Goal: Task Accomplishment & Management: Manage account settings

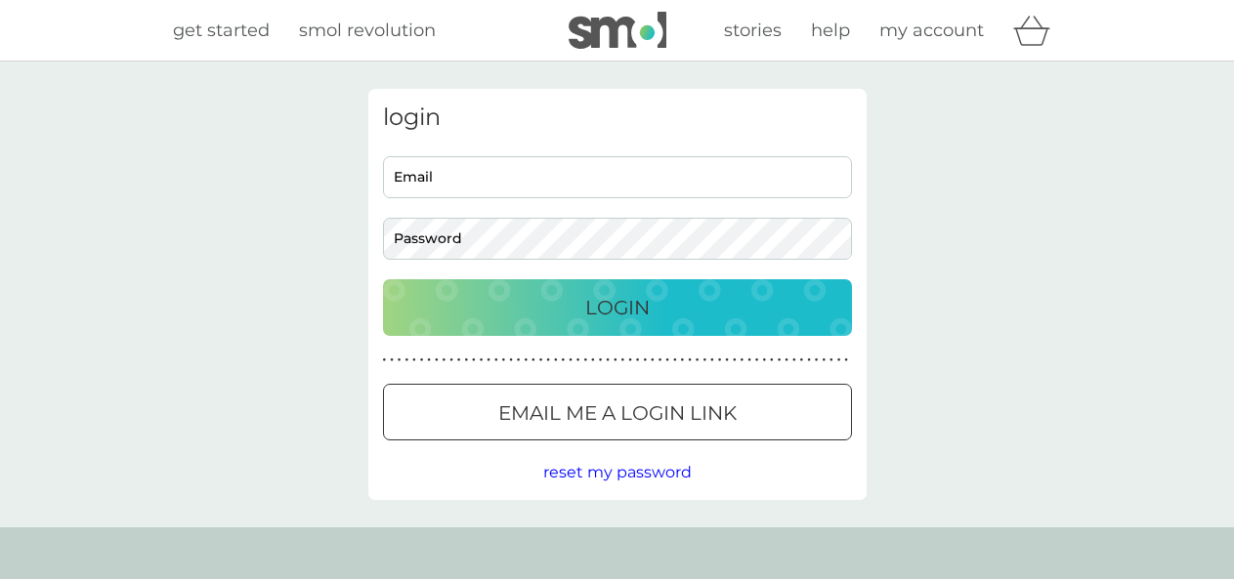
type input "[EMAIL_ADDRESS][DOMAIN_NAME]"
click at [613, 303] on p "Login" at bounding box center [617, 307] width 64 height 31
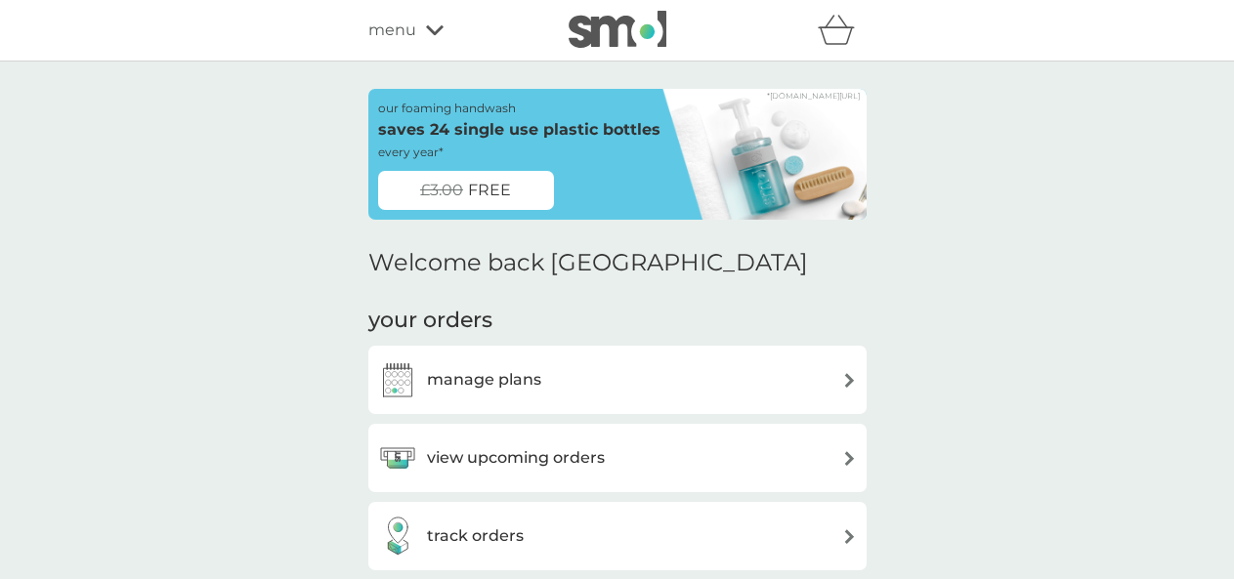
click at [740, 363] on div "manage plans" at bounding box center [617, 379] width 479 height 39
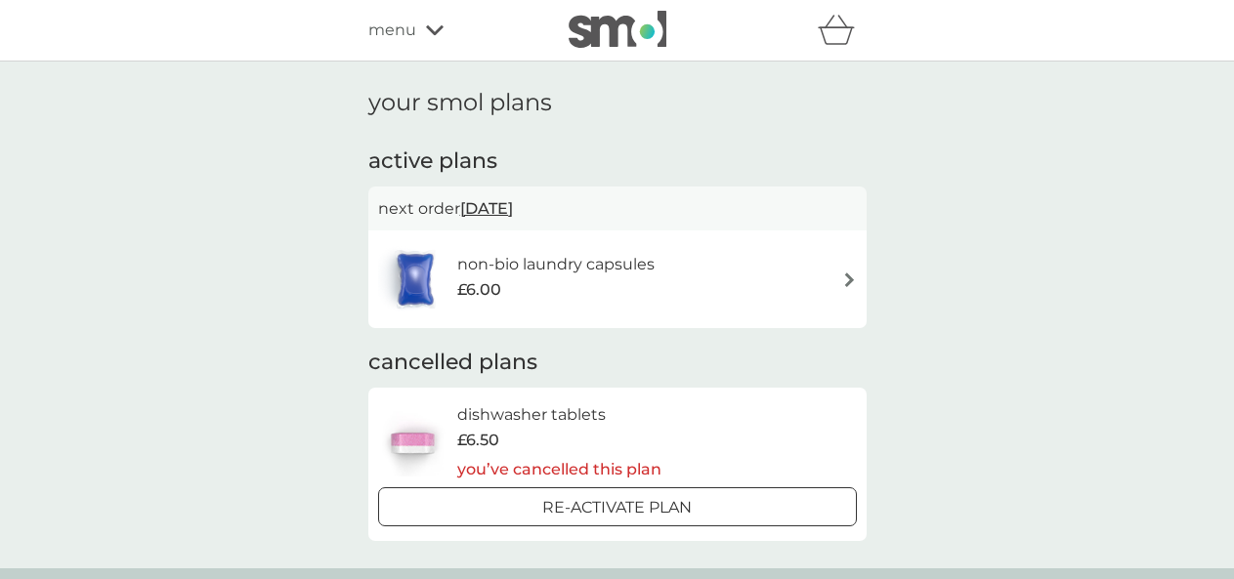
click at [767, 281] on div "non-bio laundry capsules £6.00" at bounding box center [617, 279] width 479 height 68
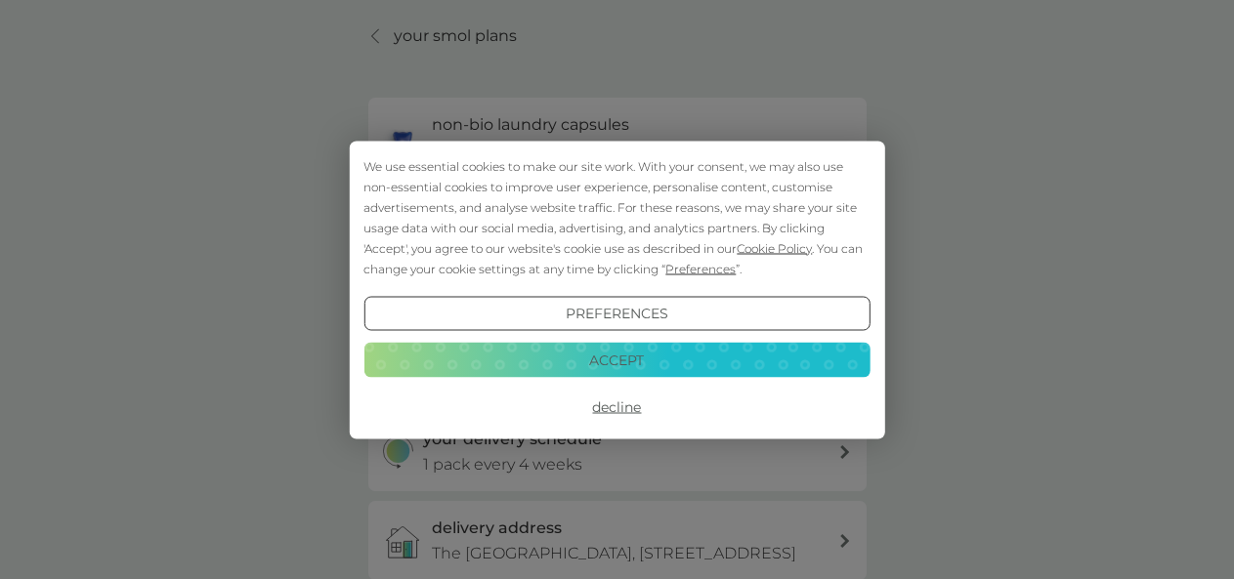
click at [800, 362] on button "Accept" at bounding box center [616, 360] width 506 height 35
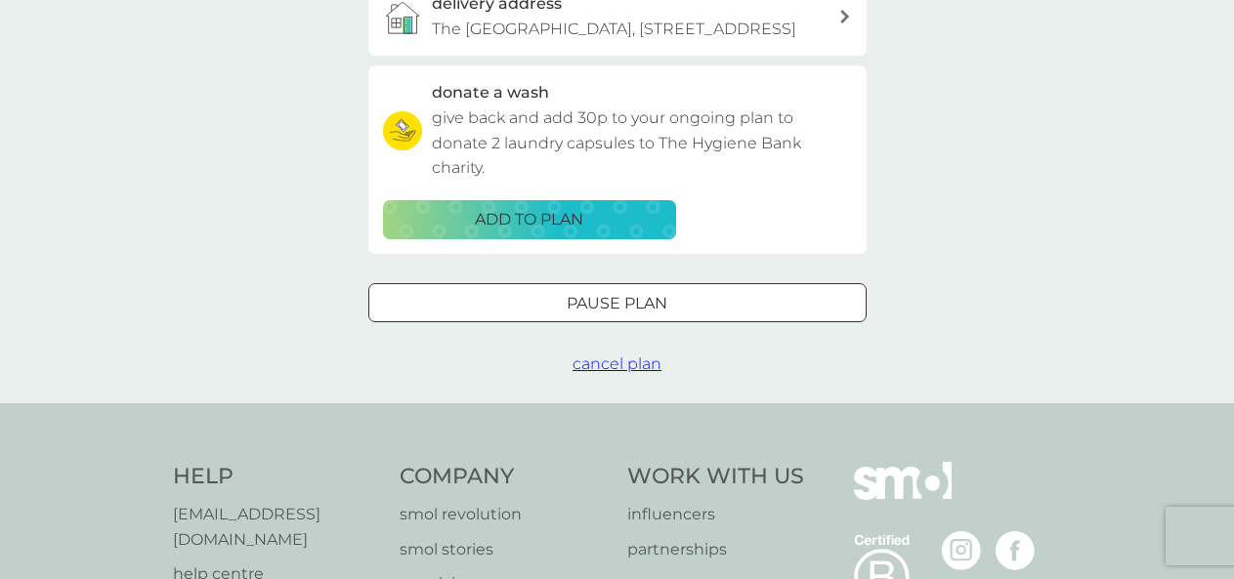
scroll to position [595, 0]
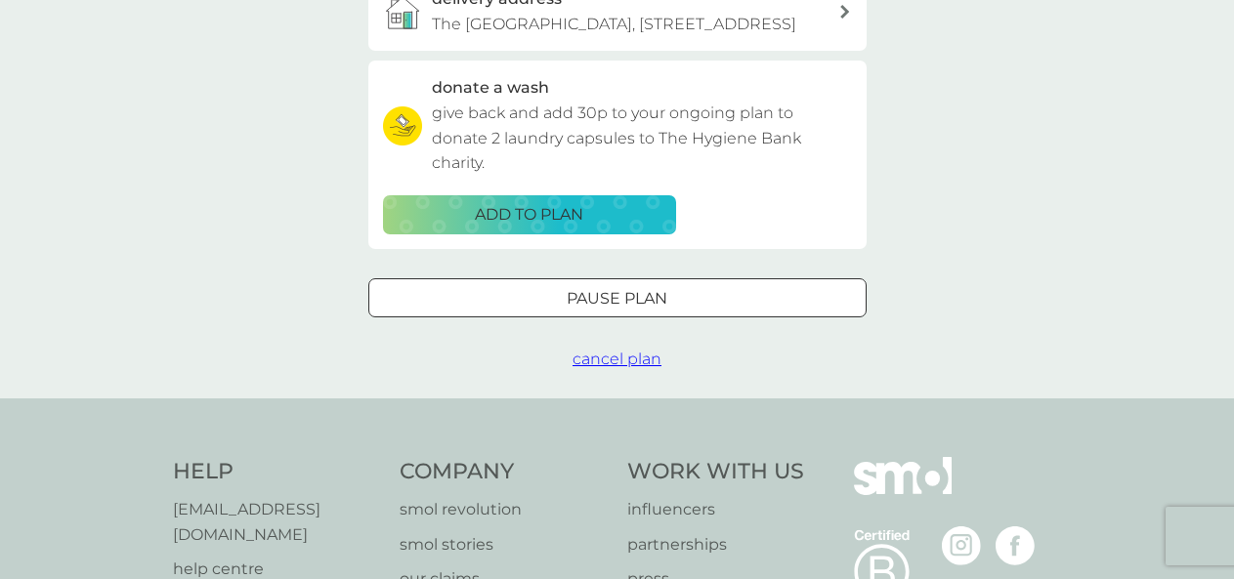
click at [624, 368] on span "cancel plan" at bounding box center [616, 359] width 89 height 19
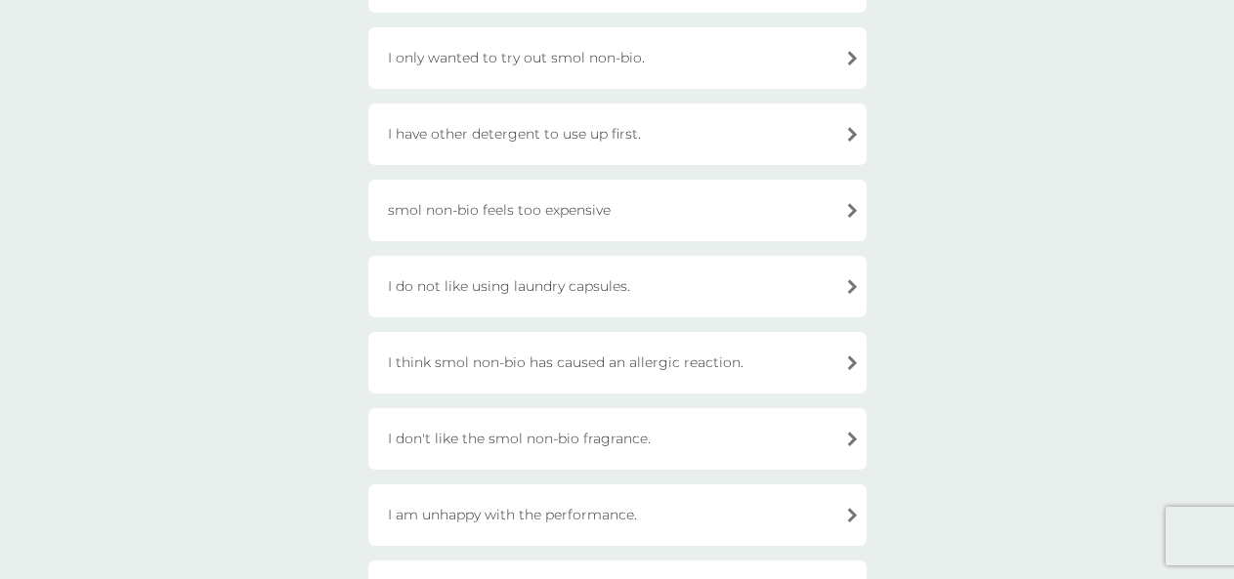
scroll to position [574, 0]
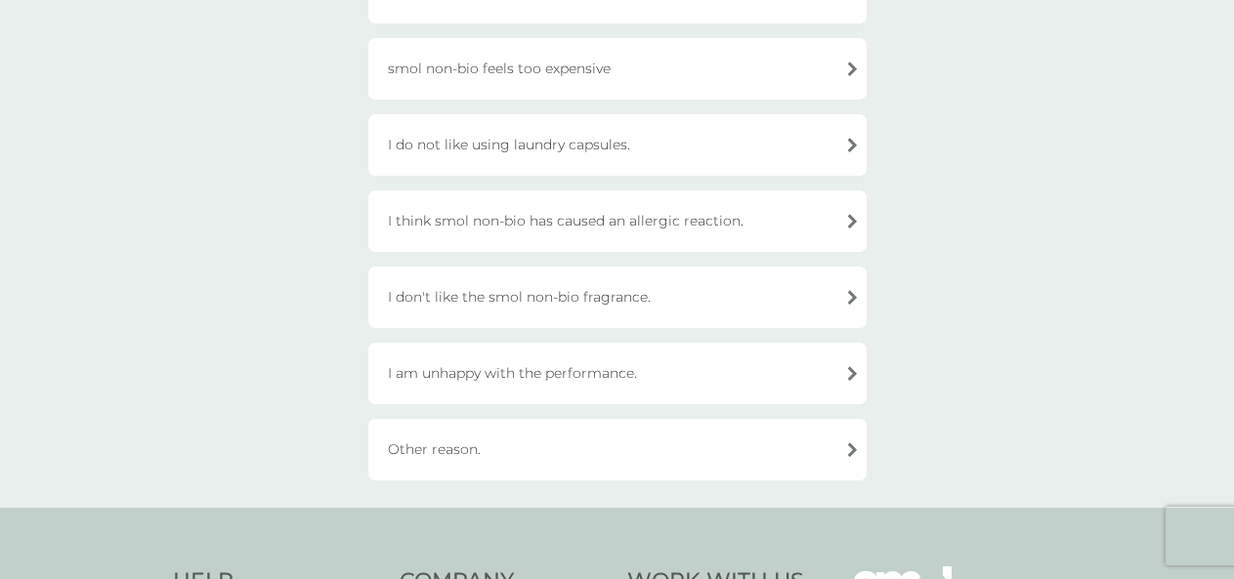
click at [683, 448] on div "Other reason." at bounding box center [617, 450] width 498 height 62
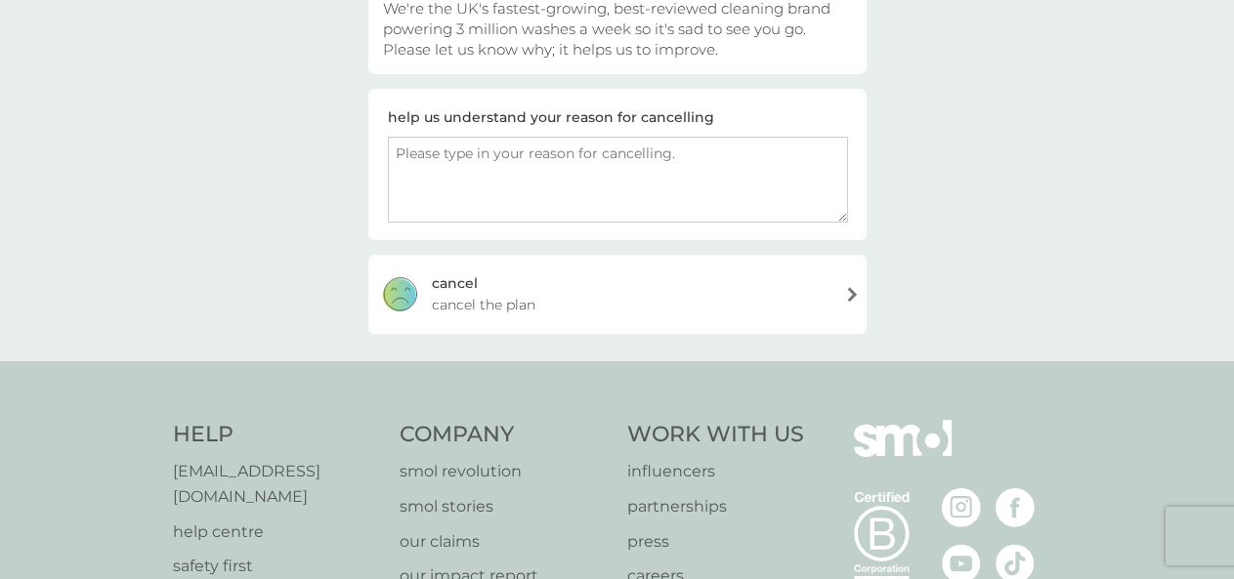
scroll to position [203, 0]
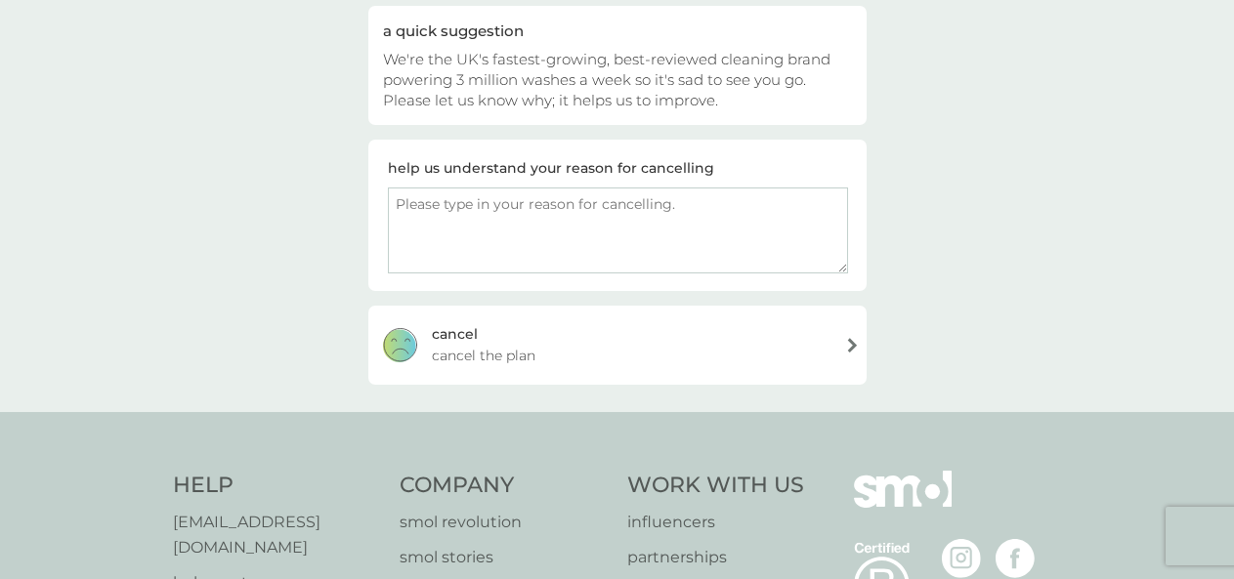
click at [658, 357] on div "[PERSON_NAME] the plan" at bounding box center [617, 345] width 498 height 78
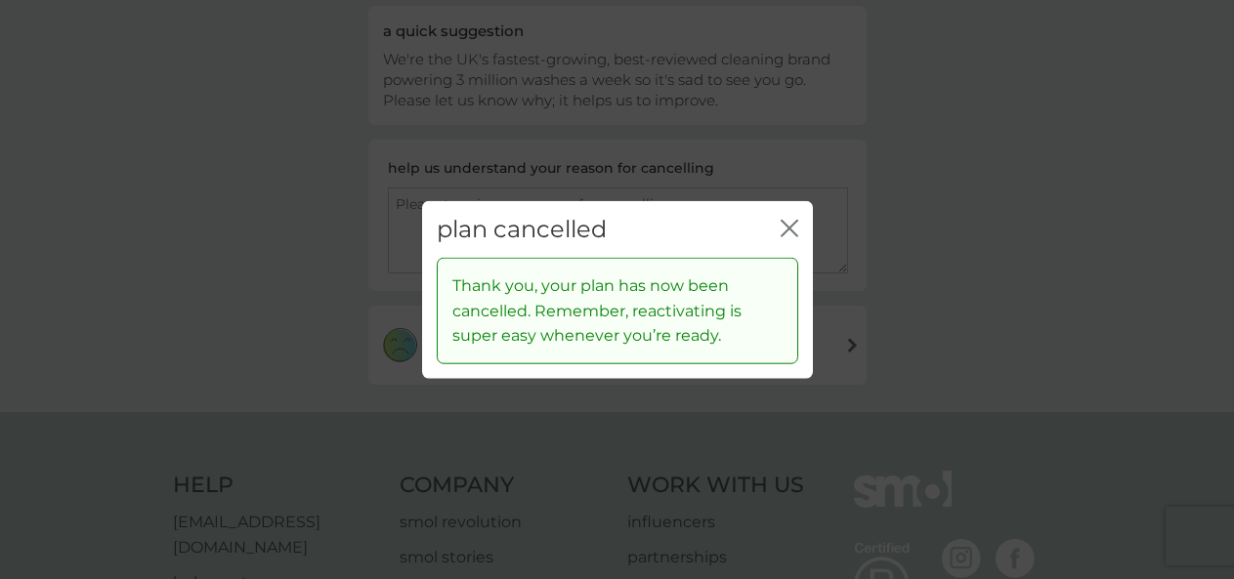
click at [792, 226] on icon "close" at bounding box center [793, 228] width 8 height 16
